Goal: Task Accomplishment & Management: Use online tool/utility

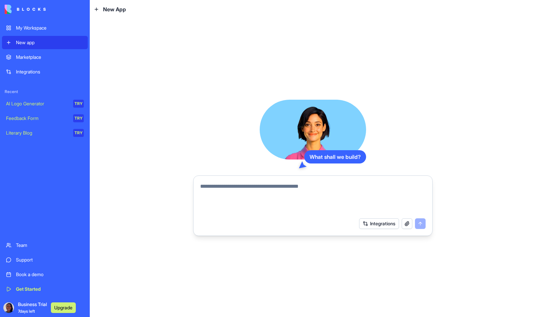
click at [390, 225] on button "Integrations" at bounding box center [379, 224] width 40 height 11
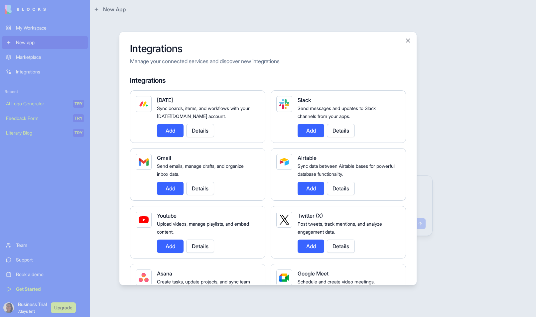
click at [313, 131] on button "Add" at bounding box center [311, 130] width 27 height 13
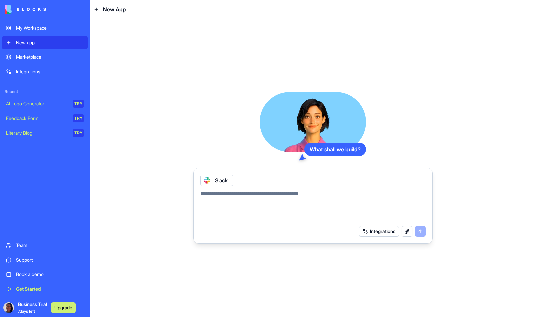
click at [407, 233] on button "button" at bounding box center [407, 231] width 11 height 11
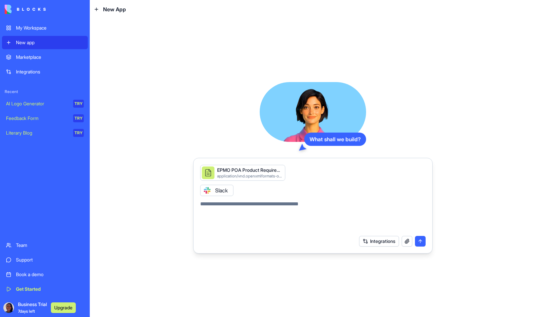
click at [383, 242] on button "Integrations" at bounding box center [379, 241] width 40 height 11
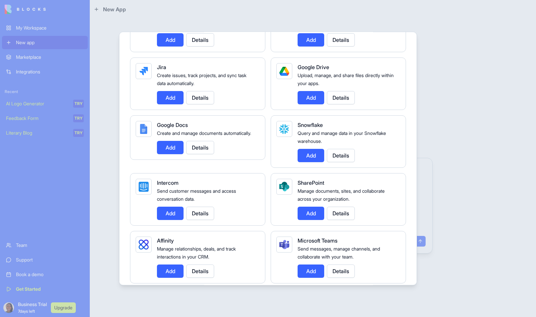
scroll to position [458, 0]
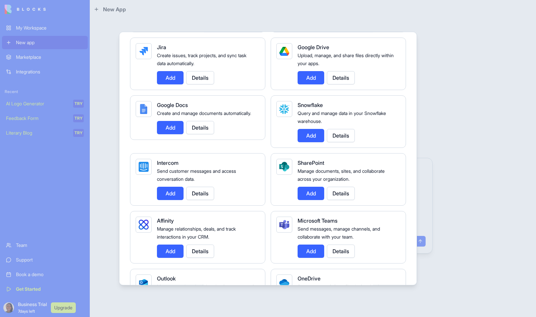
click at [307, 199] on button "Add" at bounding box center [311, 193] width 27 height 13
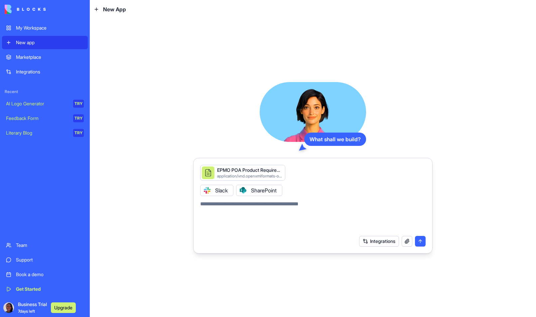
click at [377, 247] on div "Integrations" at bounding box center [313, 241] width 234 height 19
click at [369, 240] on button "Integrations" at bounding box center [379, 241] width 40 height 11
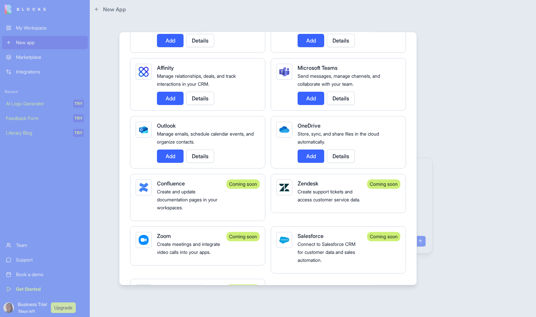
scroll to position [612, 0]
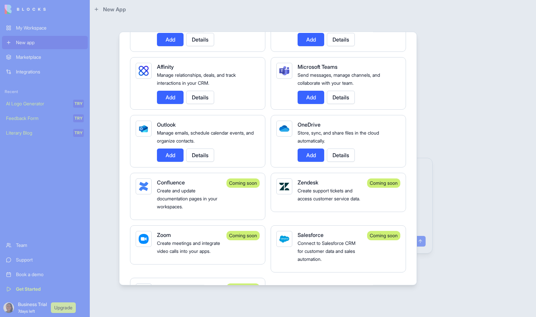
click at [164, 155] on button "Add" at bounding box center [170, 155] width 27 height 13
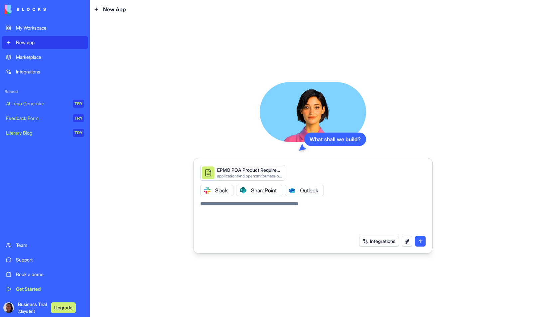
click at [378, 244] on button "Integrations" at bounding box center [379, 241] width 40 height 11
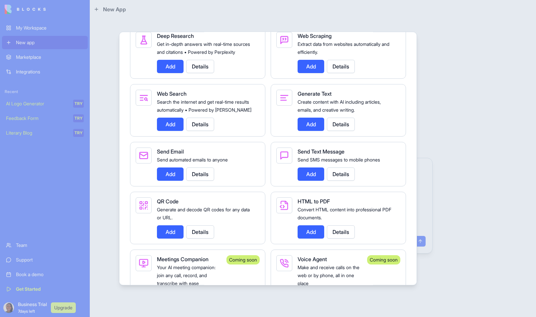
scroll to position [1053, 0]
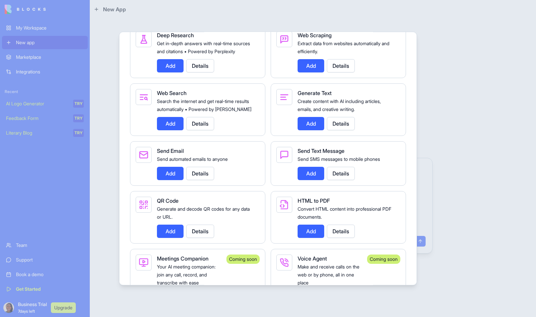
click at [169, 180] on button "Add" at bounding box center [170, 173] width 27 height 13
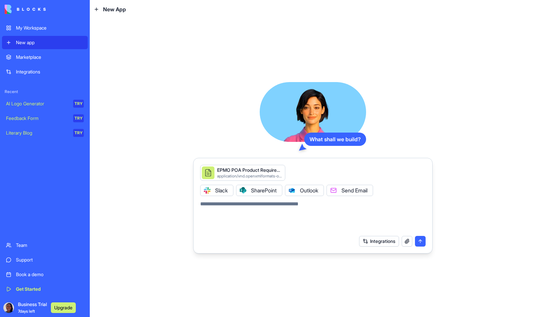
click at [379, 240] on button "Integrations" at bounding box center [379, 241] width 40 height 11
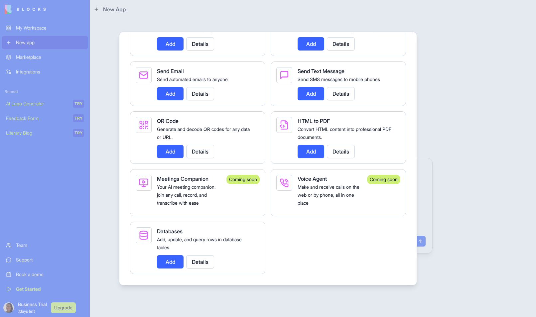
scroll to position [1141, 0]
click at [168, 261] on button "Add" at bounding box center [170, 262] width 27 height 13
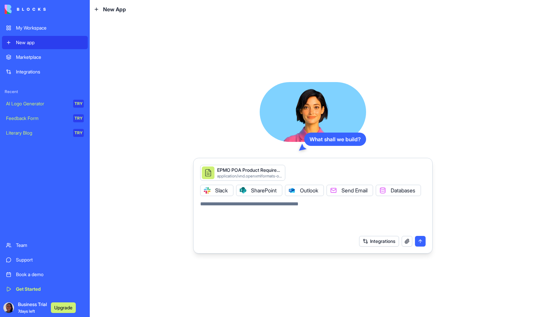
click at [285, 214] on textarea at bounding box center [313, 216] width 226 height 32
type textarea "*"
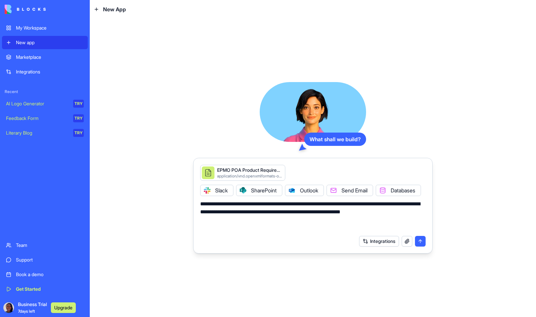
type textarea "**********"
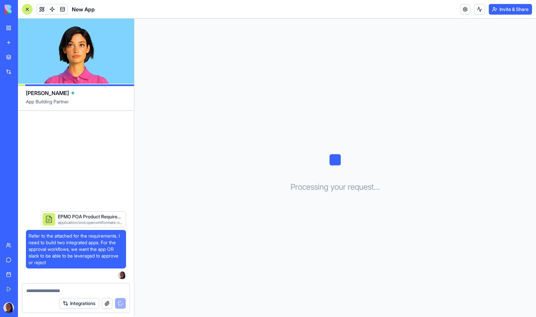
click at [179, 60] on div "Processing your request . . ." at bounding box center [335, 168] width 402 height 299
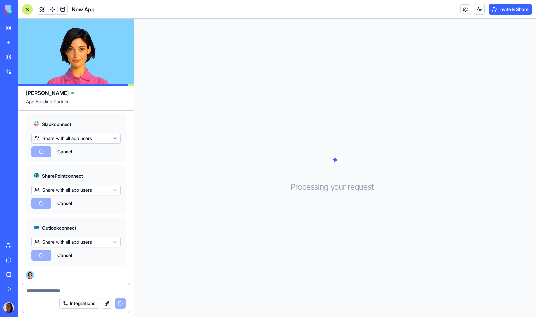
scroll to position [305, 0]
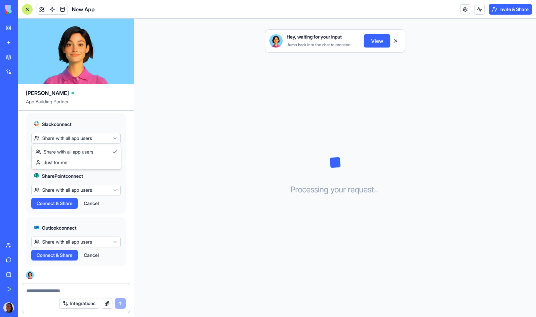
click at [88, 138] on html "My Workspace New app Marketplace Integrations Recent New App AI Logo Generator …" at bounding box center [268, 158] width 536 height 317
click at [71, 139] on html "My Workspace New app Marketplace Integrations Recent New App AI Logo Generator …" at bounding box center [268, 158] width 536 height 317
click at [78, 196] on div "SharePoint connect Share with all app users Connect & Share Cancel" at bounding box center [76, 189] width 100 height 49
click at [73, 188] on html "My Workspace New app Marketplace Integrations Recent New App AI Logo Generator …" at bounding box center [268, 158] width 536 height 317
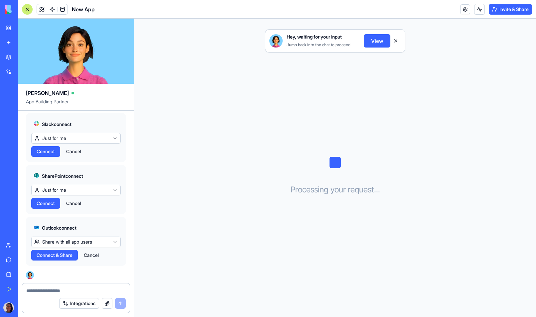
click at [78, 243] on html "My Workspace New app Marketplace Integrations Recent New App AI Logo Generator …" at bounding box center [268, 158] width 536 height 317
click at [52, 258] on span "Connect" at bounding box center [46, 255] width 18 height 7
click at [46, 256] on span "Connect" at bounding box center [46, 255] width 18 height 7
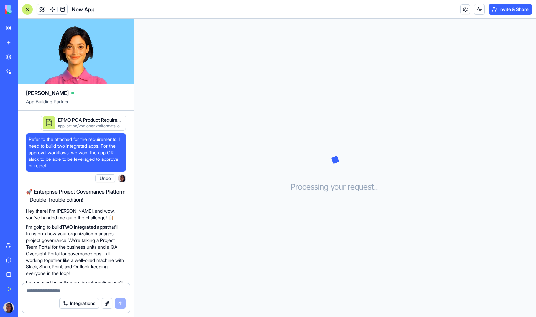
scroll to position [408, 0]
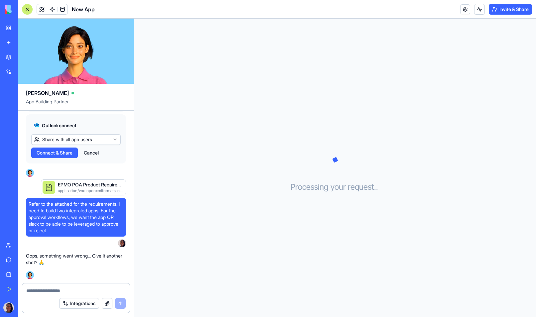
click at [77, 290] on textarea at bounding box center [75, 291] width 99 height 7
click at [72, 262] on p "Oops, something went wrong... Give it another shot? 🙏" at bounding box center [76, 259] width 100 height 13
click at [60, 288] on textarea at bounding box center [75, 291] width 99 height 7
type textarea "*"
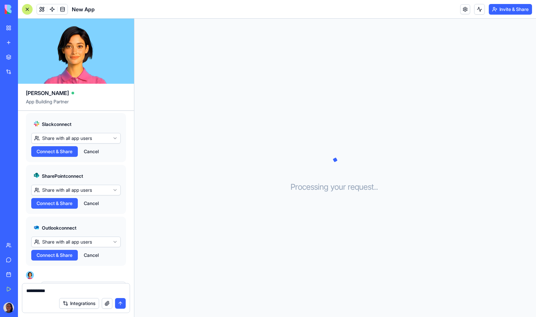
scroll to position [305, 0]
click at [96, 255] on button "Cancel" at bounding box center [92, 256] width 22 height 11
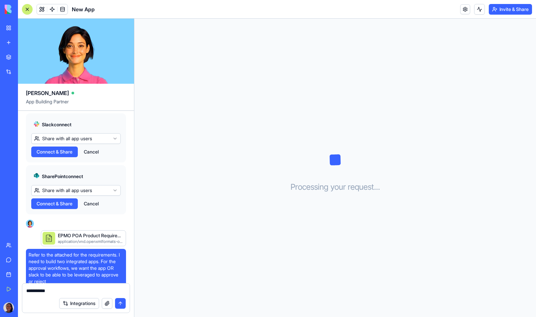
click at [94, 204] on button "Cancel" at bounding box center [92, 204] width 22 height 11
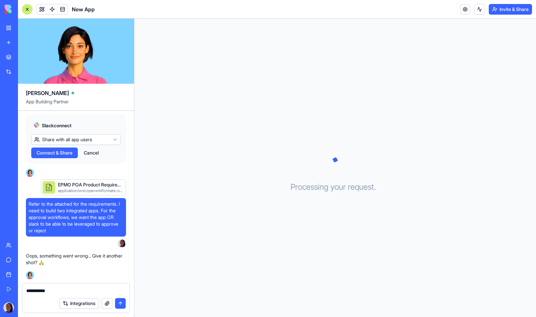
click at [91, 148] on button "Cancel" at bounding box center [92, 153] width 22 height 11
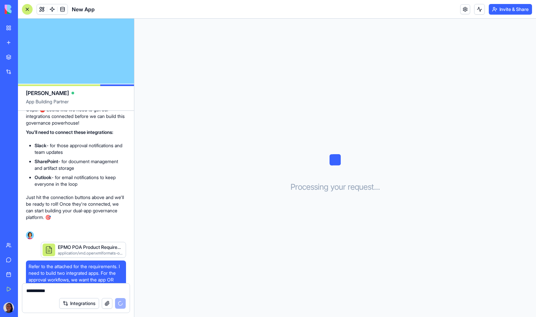
scroll to position [192, 0]
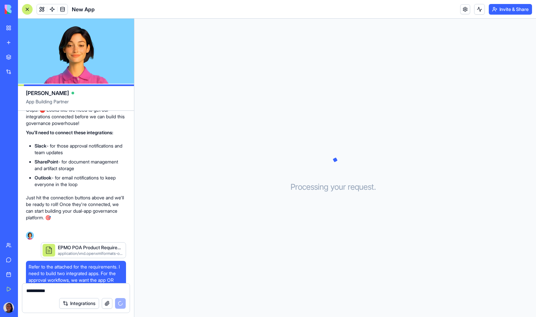
drag, startPoint x: 59, startPoint y: 291, endPoint x: 10, endPoint y: 286, distance: 48.8
click at [10, 286] on div "My Workspace New app Marketplace Integrations Recent New App AI Logo Generator …" at bounding box center [268, 158] width 536 height 317
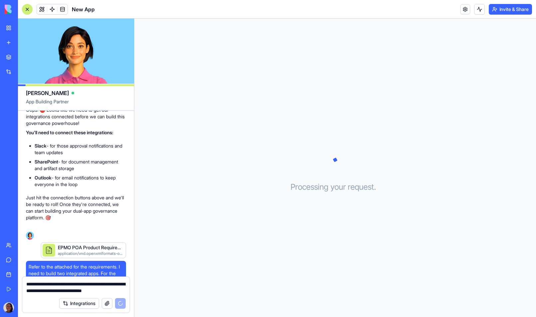
type textarea "**********"
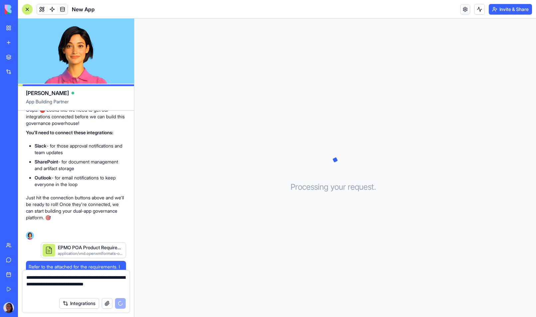
scroll to position [268, 0]
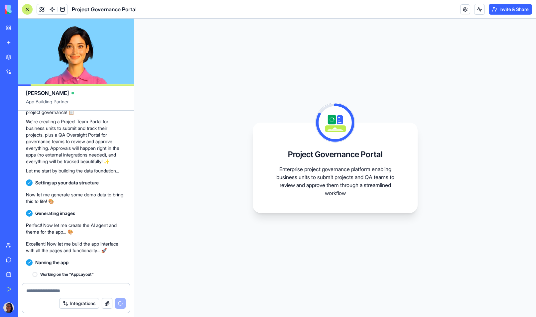
scroll to position [408, 0]
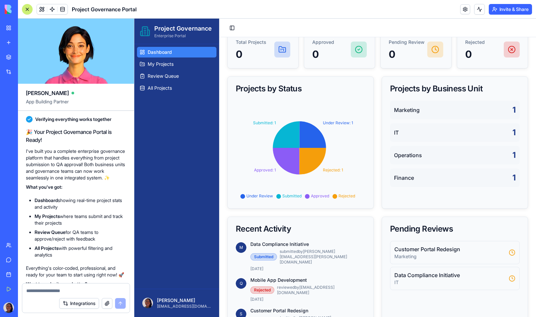
scroll to position [44, 0]
click at [319, 155] on icon at bounding box center [313, 161] width 27 height 27
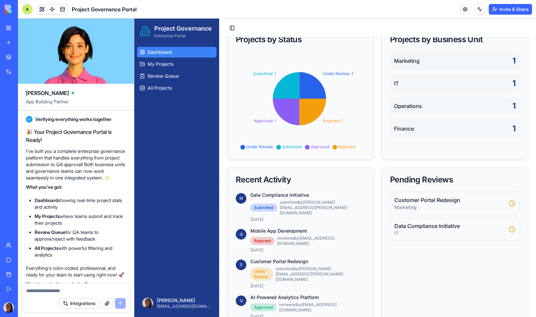
click at [418, 206] on p "Marketing" at bounding box center [449, 207] width 109 height 7
click at [265, 238] on div "Rejected" at bounding box center [263, 241] width 24 height 7
click at [265, 268] on div "Under Review" at bounding box center [262, 274] width 23 height 13
click at [183, 64] on link "My Projects" at bounding box center [177, 64] width 80 height 11
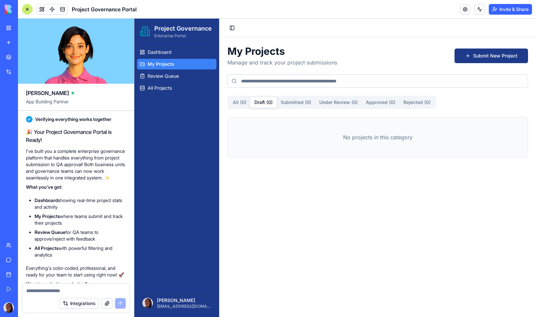
click at [268, 105] on button "Draft ( 0 )" at bounding box center [264, 102] width 26 height 11
click at [300, 107] on button "Submitted ( 0 )" at bounding box center [296, 102] width 39 height 11
click at [484, 49] on button "Submit New Project" at bounding box center [492, 56] width 74 height 15
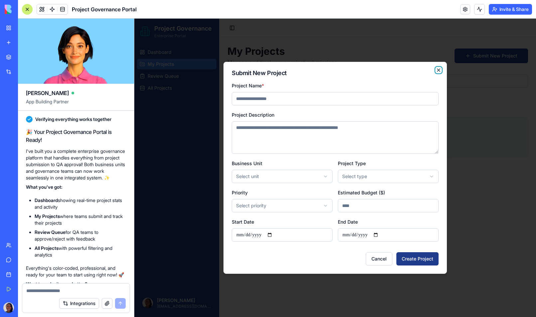
click at [441, 70] on icon "button" at bounding box center [438, 70] width 5 height 5
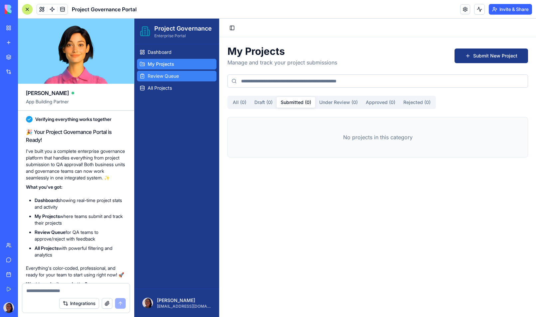
click at [174, 77] on span "Review Queue" at bounding box center [163, 76] width 31 height 7
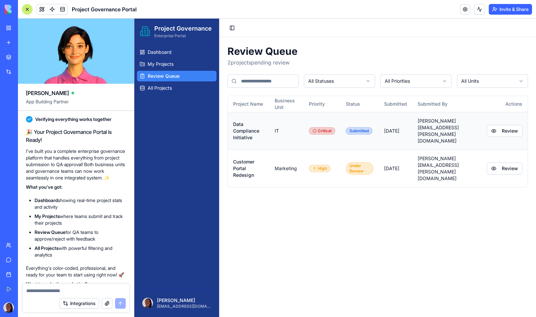
drag, startPoint x: 285, startPoint y: 125, endPoint x: 294, endPoint y: 124, distance: 9.0
click at [285, 125] on td "IT" at bounding box center [287, 131] width 34 height 38
click at [501, 126] on button "Review" at bounding box center [505, 131] width 36 height 12
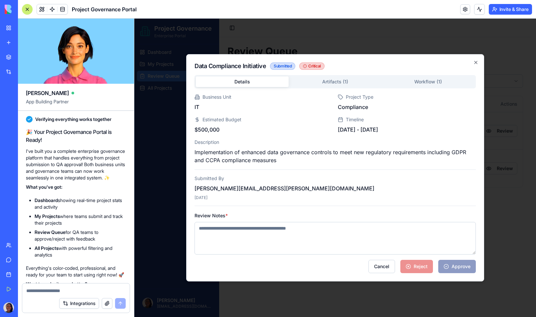
click at [327, 83] on div "Details Artifacts ( 1 ) Workflow ( 1 ) Business Unit IT Project Type Compliance…" at bounding box center [336, 137] width 282 height 125
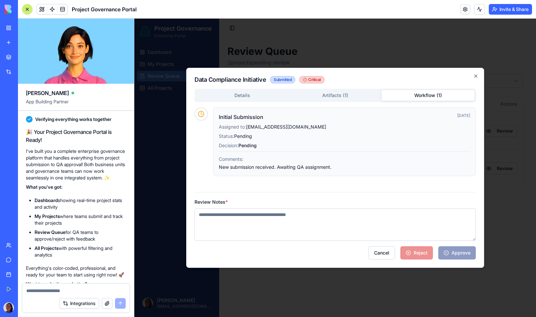
click at [432, 69] on div "Data Compliance Initiative Submitted Critical Details Artifacts ( 1 ) Workflow …" at bounding box center [335, 168] width 298 height 200
click at [478, 78] on icon "button" at bounding box center [476, 76] width 5 height 5
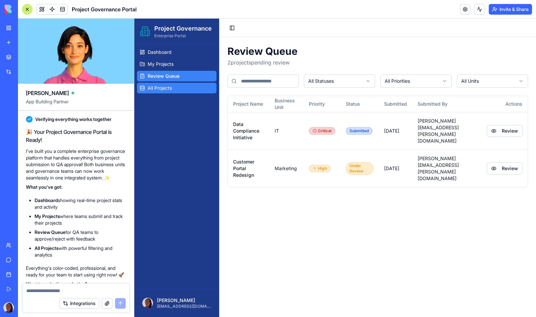
click at [190, 93] on link "All Projects" at bounding box center [177, 88] width 80 height 11
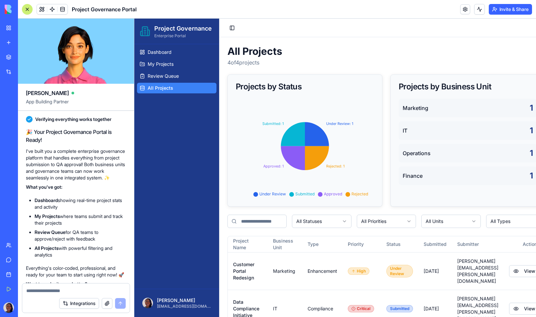
scroll to position [65, 0]
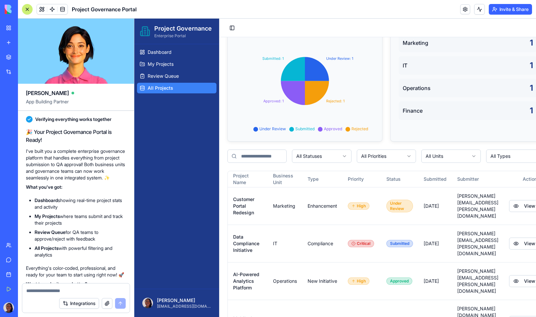
click at [15, 57] on link "Marketplace" at bounding box center [15, 57] width 27 height 13
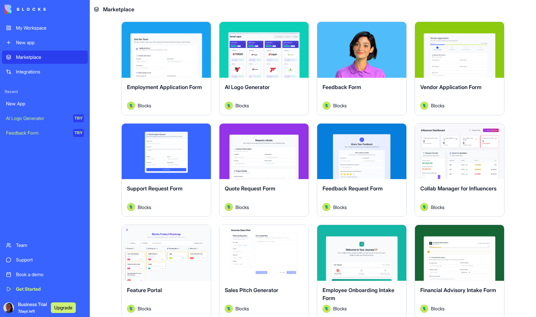
scroll to position [335, 0]
